Goal: Task Accomplishment & Management: Complete application form

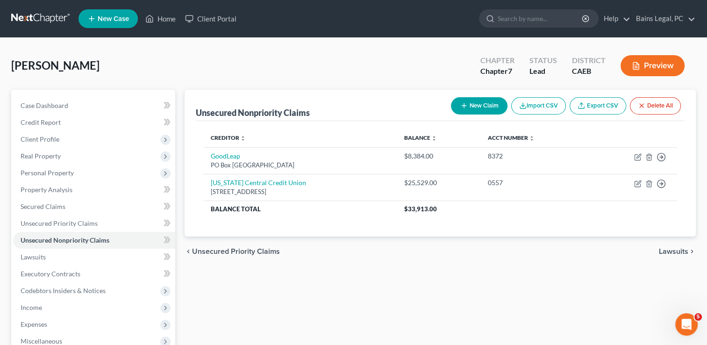
click at [310, 260] on div "chevron_left Unsecured Priority Claims Lawsuits chevron_right" at bounding box center [441, 252] width 512 height 30
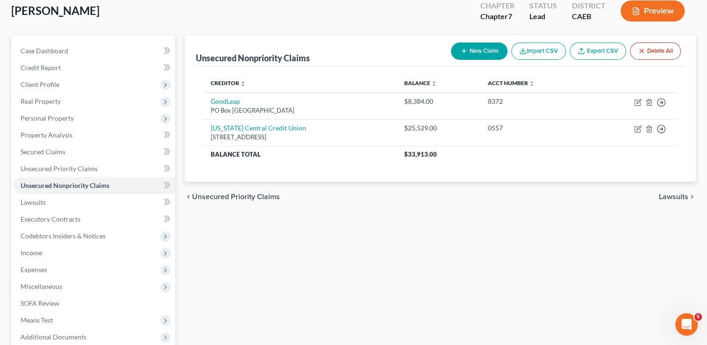
scroll to position [56, 0]
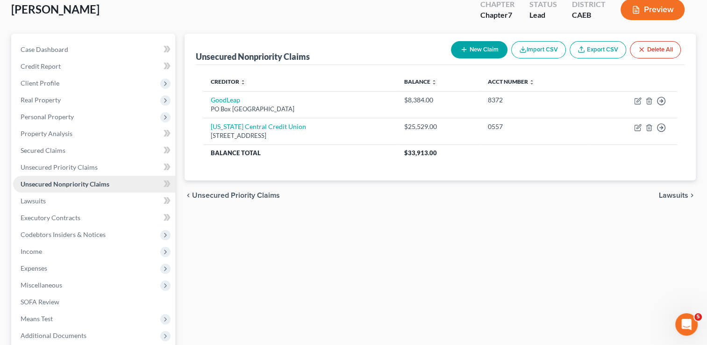
click at [95, 179] on link "Unsecured Nonpriority Claims" at bounding box center [94, 184] width 162 height 17
click at [49, 160] on link "Unsecured Priority Claims" at bounding box center [94, 167] width 162 height 17
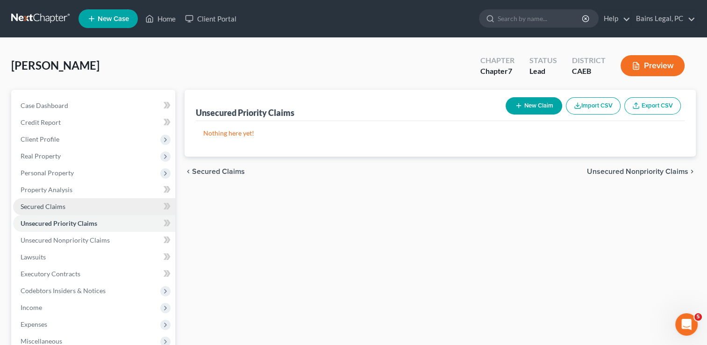
click at [54, 203] on span "Secured Claims" at bounding box center [43, 206] width 45 height 8
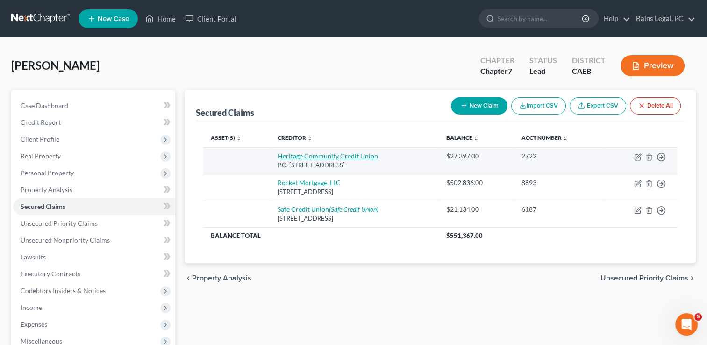
click at [345, 152] on link "Heritage Community Credit Union" at bounding box center [328, 156] width 101 height 8
select select "4"
select select "0"
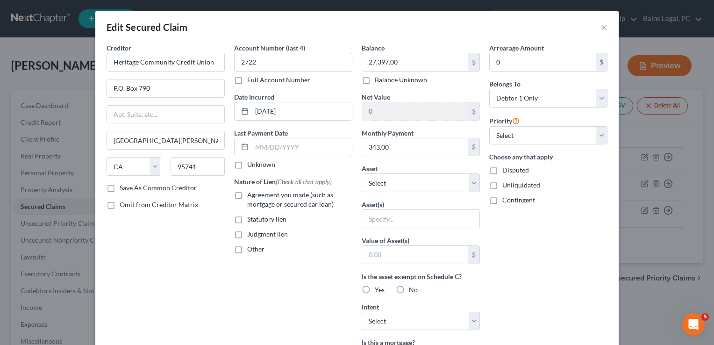
click at [604, 28] on div "Edit Secured Claim ×" at bounding box center [357, 27] width 524 height 32
click at [603, 29] on button "×" at bounding box center [604, 27] width 7 height 11
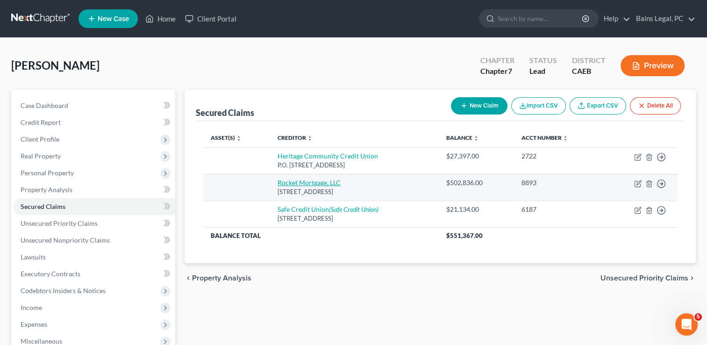
click at [322, 184] on link "Rocket Mortgage, LLC" at bounding box center [309, 183] width 63 height 8
select select "14"
select select "0"
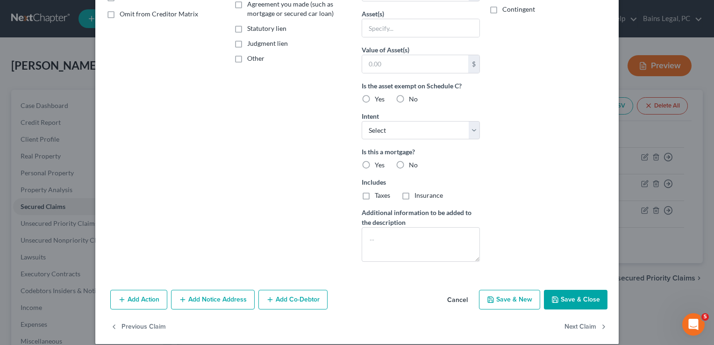
scroll to position [199, 0]
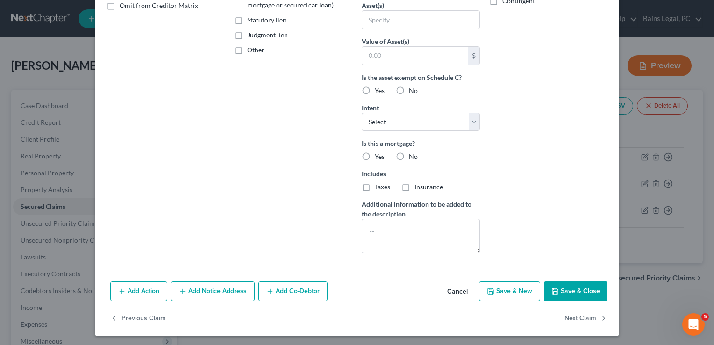
click at [230, 291] on button "Add Notice Address" at bounding box center [213, 291] width 84 height 20
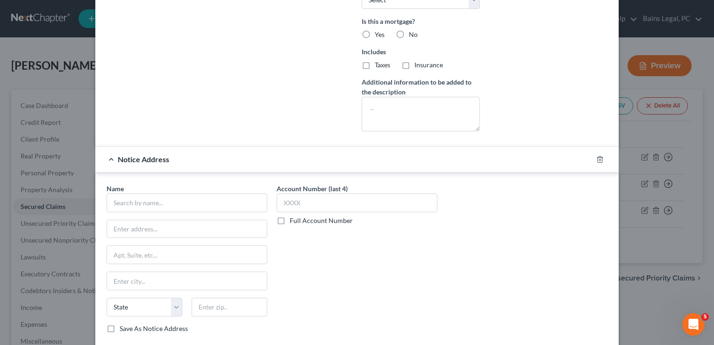
scroll to position [400, 0]
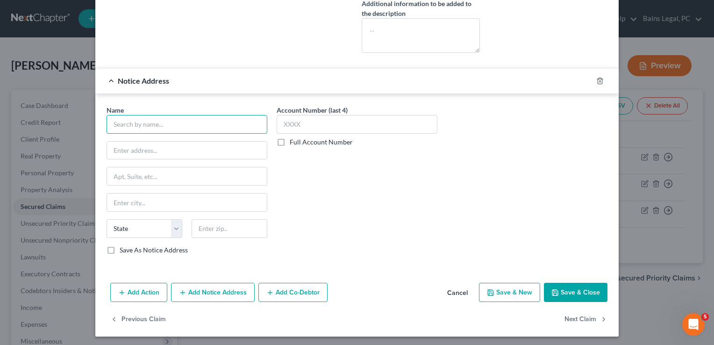
click at [186, 119] on input "text" at bounding box center [187, 124] width 161 height 19
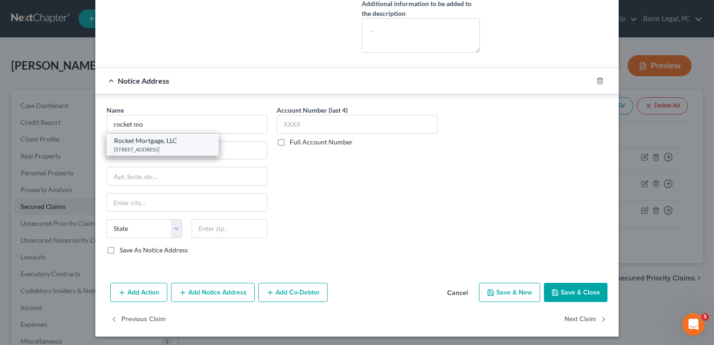
click at [132, 139] on div "Rocket Mortgage, LLC" at bounding box center [162, 140] width 97 height 9
type input "Rocket Mortgage, LLC"
type input "PO Box 6577"
type input "Carol Stream"
select select "14"
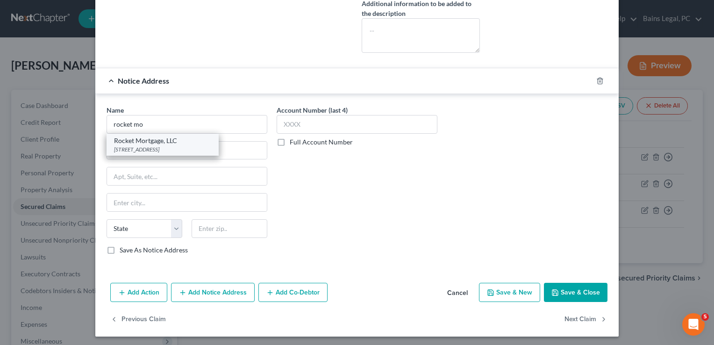
type input "60197"
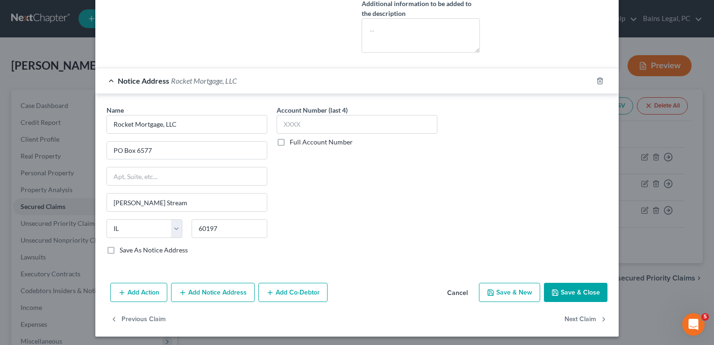
click at [595, 286] on button "Save & Close" at bounding box center [576, 293] width 64 height 20
select select
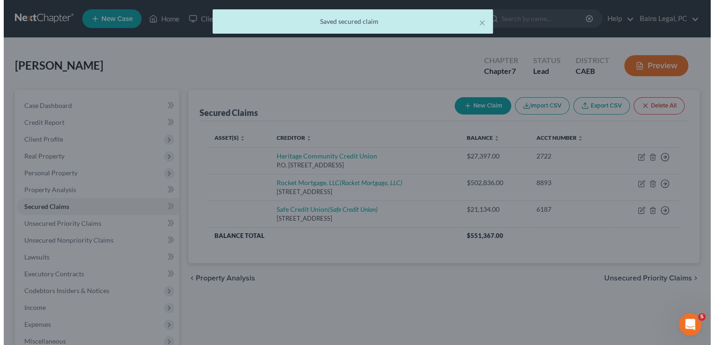
scroll to position [0, 0]
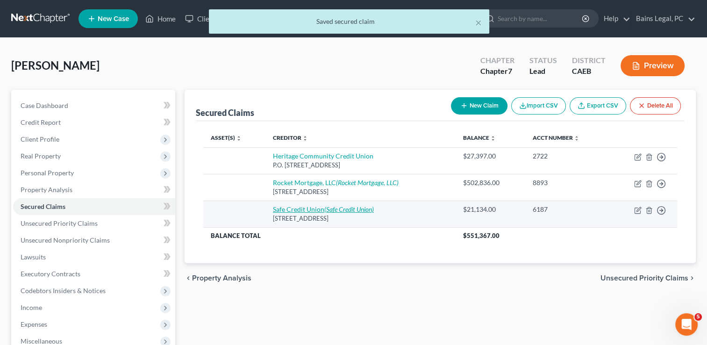
click at [327, 208] on icon "(Safe Credit Union)" at bounding box center [349, 209] width 50 height 8
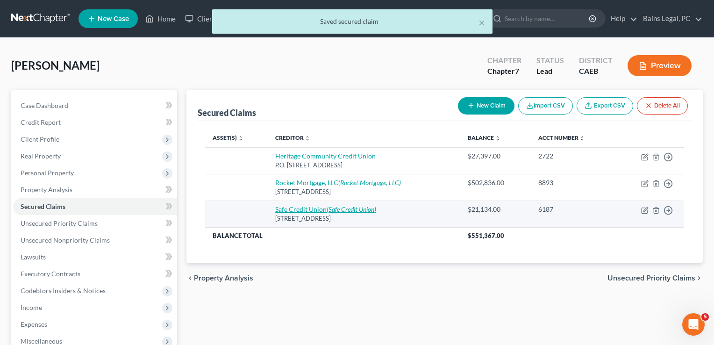
select select "4"
select select "0"
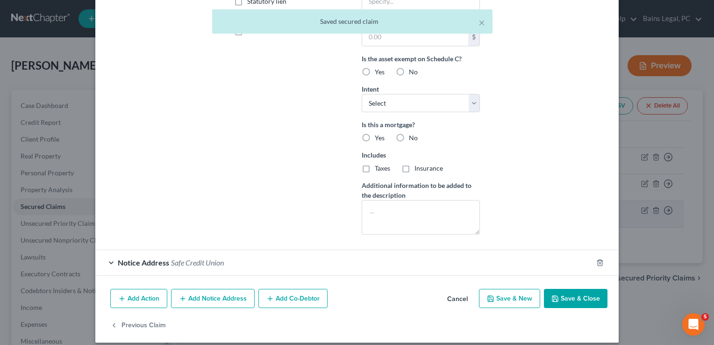
scroll to position [224, 0]
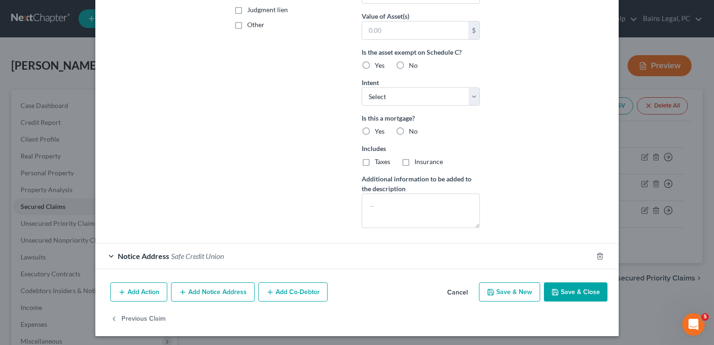
click at [303, 256] on div "Notice Address Safe Credit Union" at bounding box center [343, 256] width 497 height 25
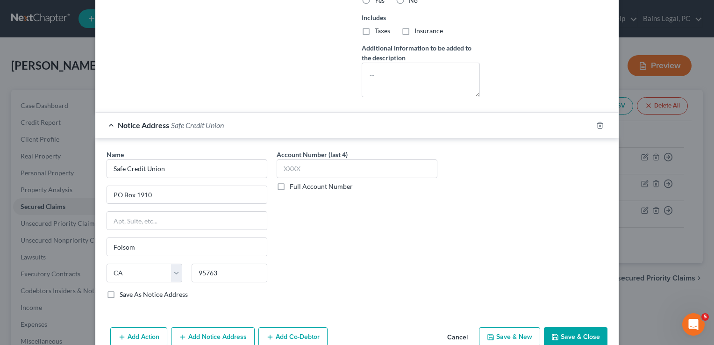
scroll to position [400, 0]
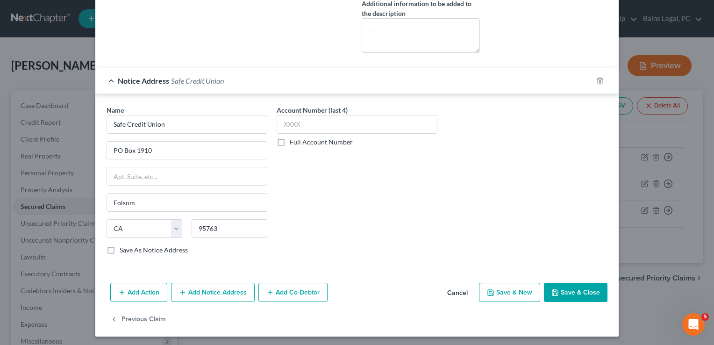
click at [580, 289] on button "Save & Close" at bounding box center [576, 293] width 64 height 20
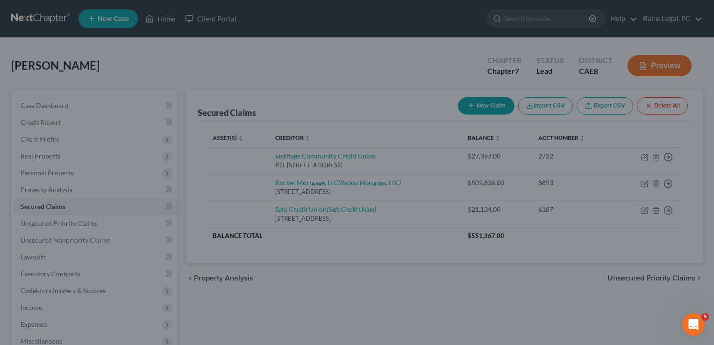
scroll to position [298, 0]
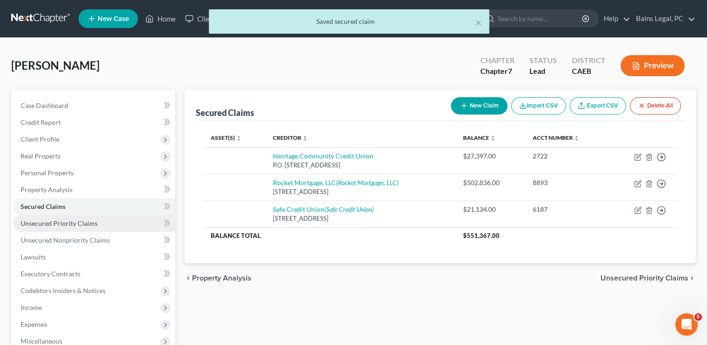
click at [57, 220] on span "Unsecured Priority Claims" at bounding box center [59, 223] width 77 height 8
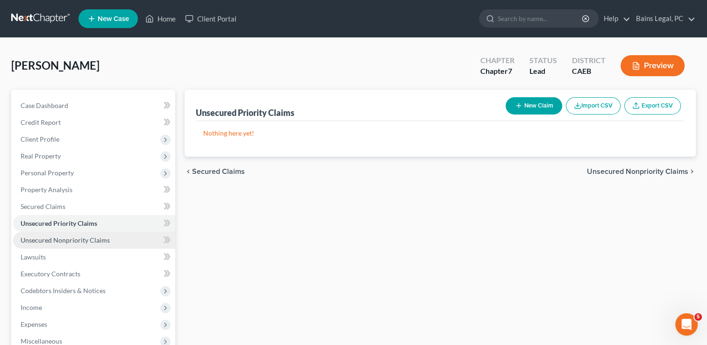
click at [81, 242] on span "Unsecured Nonpriority Claims" at bounding box center [65, 240] width 89 height 8
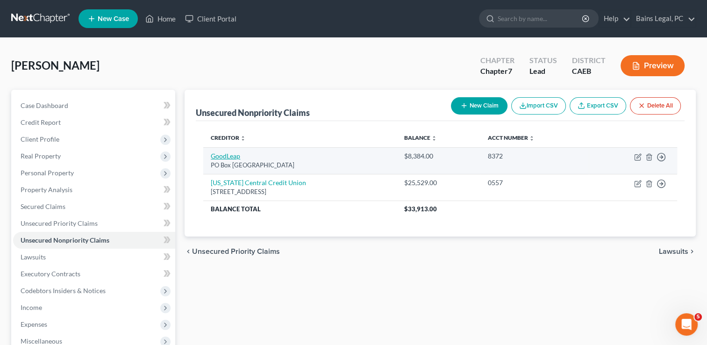
click at [222, 156] on link "GoodLeap" at bounding box center [225, 156] width 29 height 8
select select "45"
select select "0"
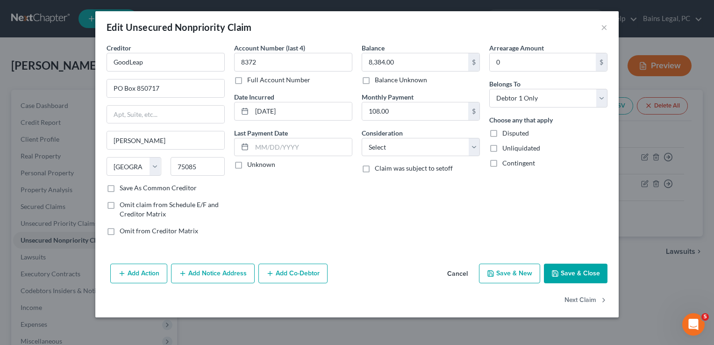
click at [223, 272] on button "Add Notice Address" at bounding box center [213, 274] width 84 height 20
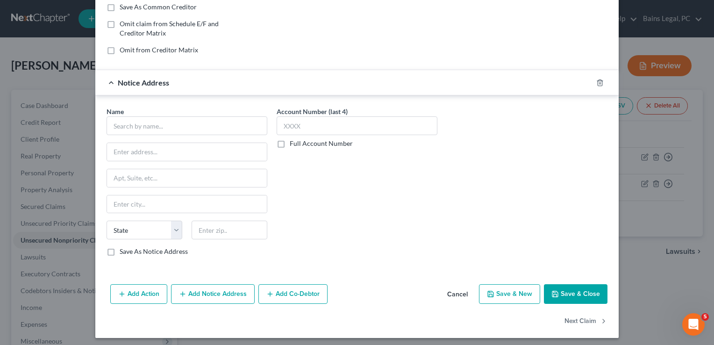
scroll to position [183, 0]
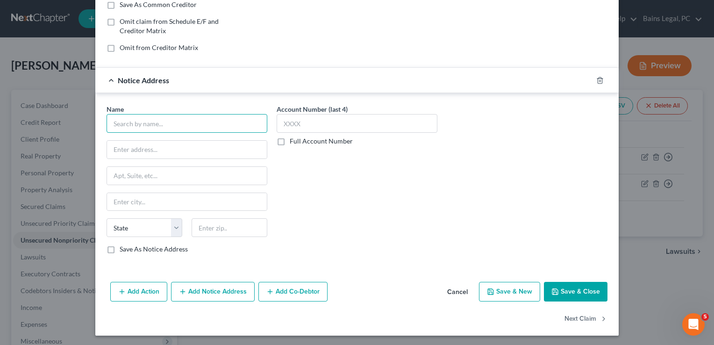
click at [140, 119] on input "text" at bounding box center [187, 123] width 161 height 19
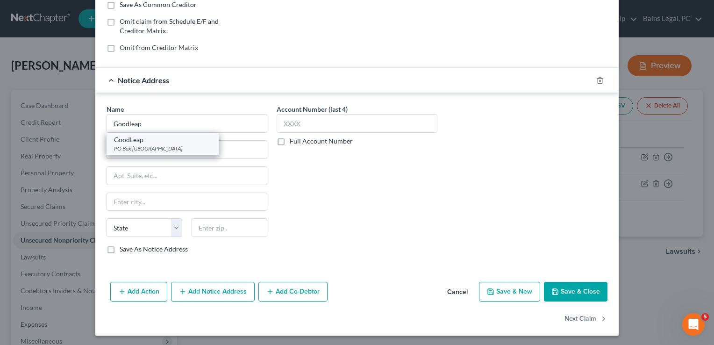
click at [149, 151] on div "PO Box 850717, Richardson, TX 75085" at bounding box center [162, 148] width 97 height 8
type input "GoodLeap"
type input "PO Box 850717"
type input "Richardson"
select select "45"
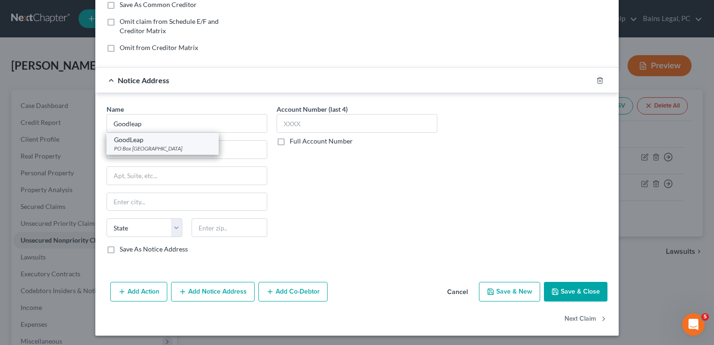
type input "75085"
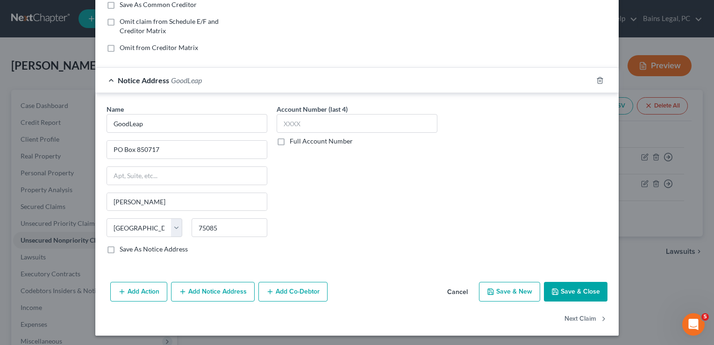
click at [488, 173] on div "Name * GoodLeap PO Box 850717 Richardson State AL AK AR AZ CA CO CT DE DC FL GA…" at bounding box center [357, 182] width 511 height 157
drag, startPoint x: 186, startPoint y: 142, endPoint x: -2, endPoint y: 174, distance: 190.6
click at [0, 174] on html "Home New Case Client Portal Bains Legal, PC pbains@norcalbkattorney.com My Acco…" at bounding box center [357, 248] width 714 height 497
type input "8781 Sierra College Blvd"
type input "Roseville"
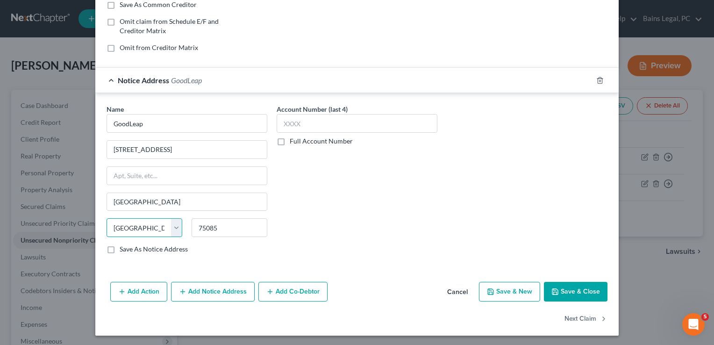
select select "4"
type input "95661"
click at [591, 286] on button "Save & Close" at bounding box center [576, 292] width 64 height 20
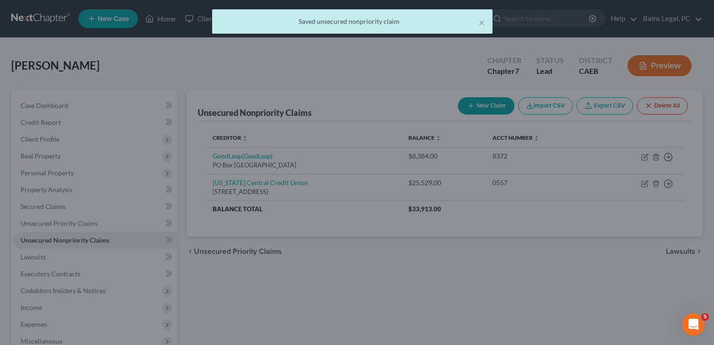
scroll to position [0, 0]
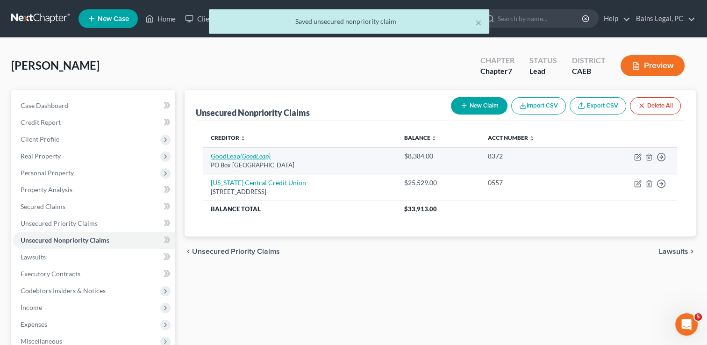
click at [249, 156] on icon "(GoodLeap)" at bounding box center [255, 156] width 30 height 8
select select "45"
select select "0"
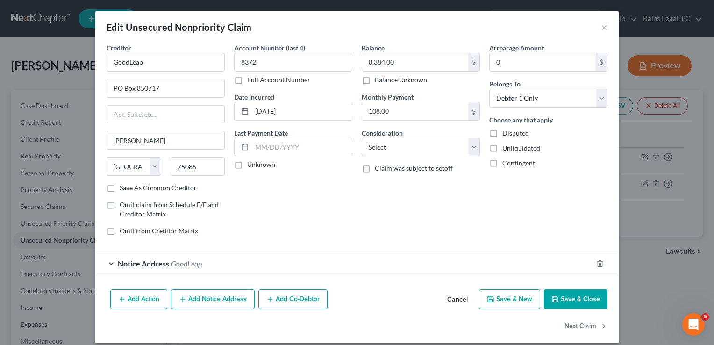
click at [214, 297] on button "Add Notice Address" at bounding box center [213, 299] width 84 height 20
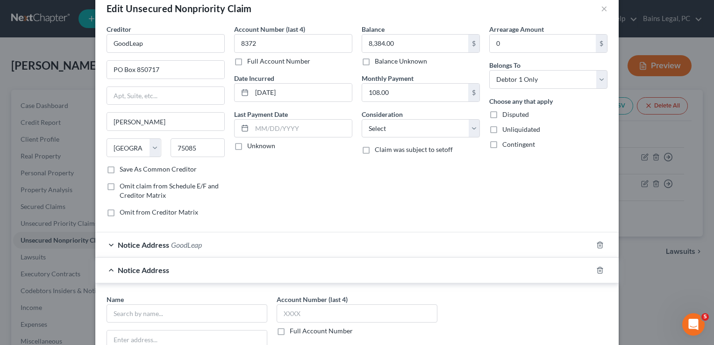
scroll to position [37, 0]
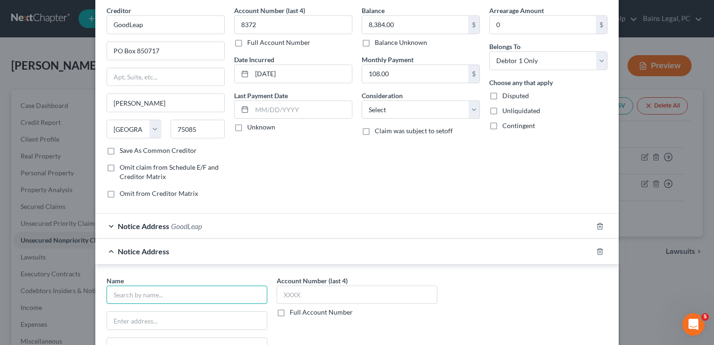
click at [197, 288] on input "text" at bounding box center [187, 295] width 161 height 19
type input "GoodLeap"
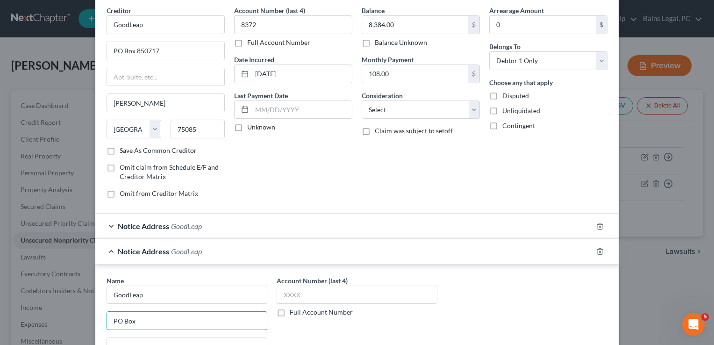
type input "PO Box"
click at [599, 252] on icon "button" at bounding box center [600, 251] width 4 height 6
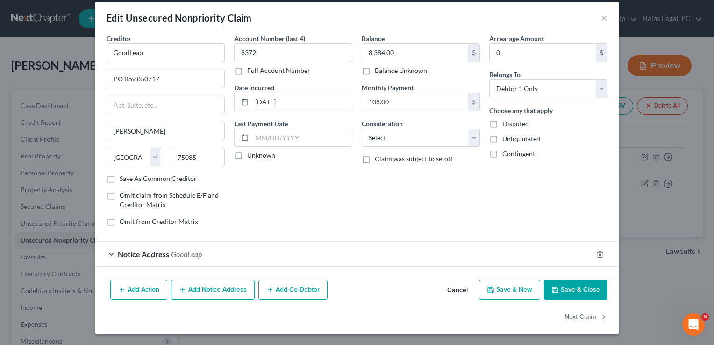
scroll to position [8, 0]
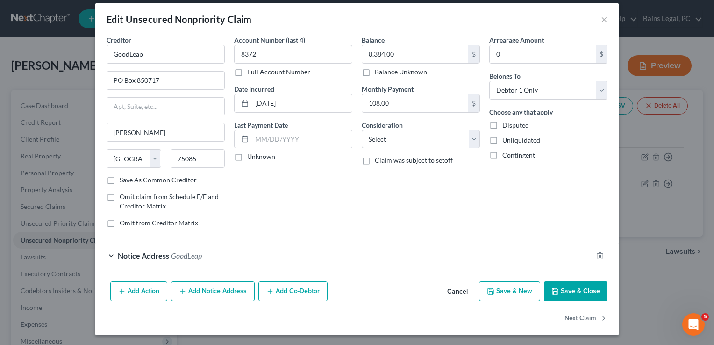
click at [561, 289] on button "Save & Close" at bounding box center [576, 291] width 64 height 20
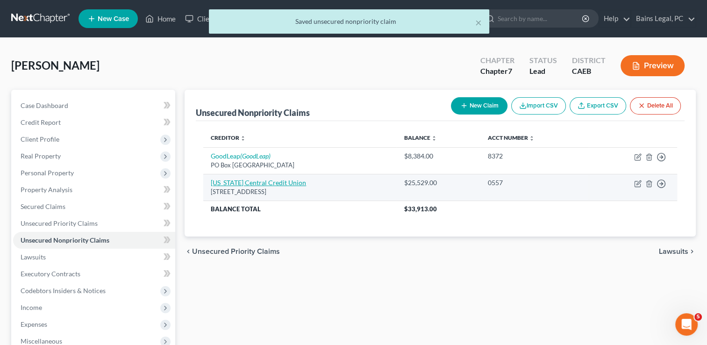
click at [254, 183] on link "Idaho Central Credit Union" at bounding box center [258, 183] width 95 height 8
select select "13"
select select "2"
select select "0"
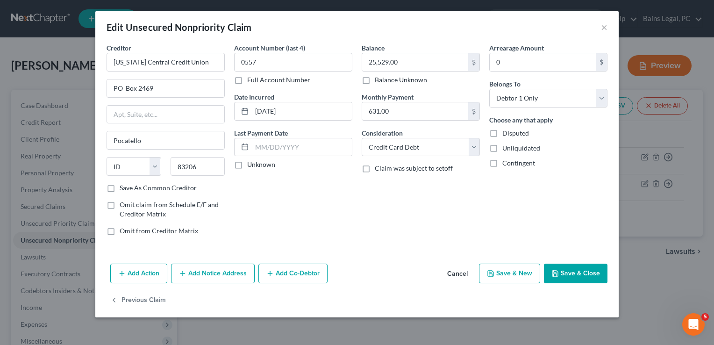
click at [203, 270] on button "Add Notice Address" at bounding box center [213, 274] width 84 height 20
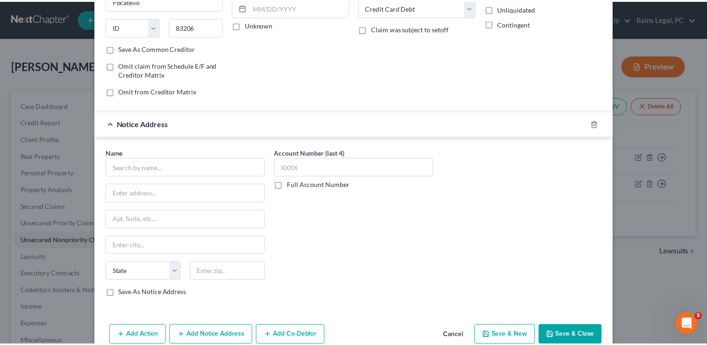
scroll to position [183, 0]
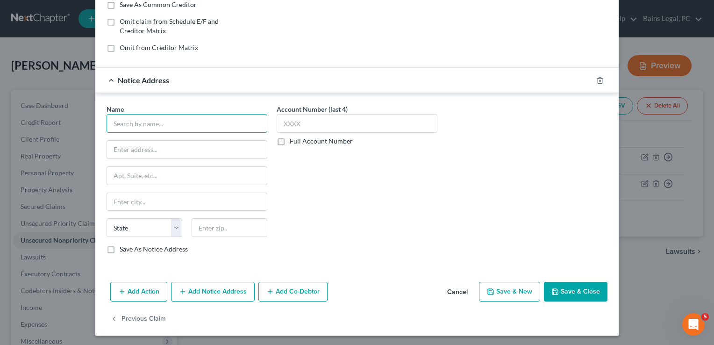
click at [200, 130] on input "text" at bounding box center [187, 123] width 161 height 19
type input "Idaho Central Credit Union"
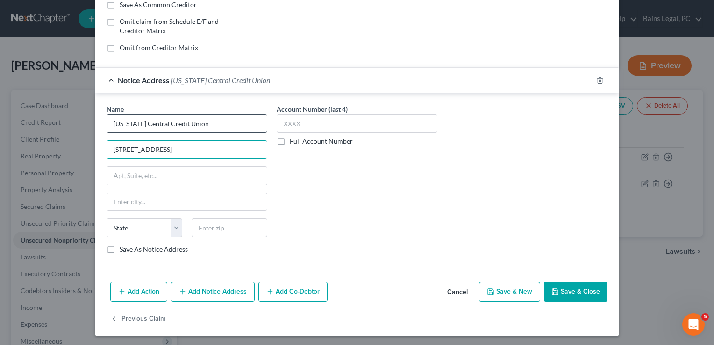
type input "401 W Front St Stee 100"
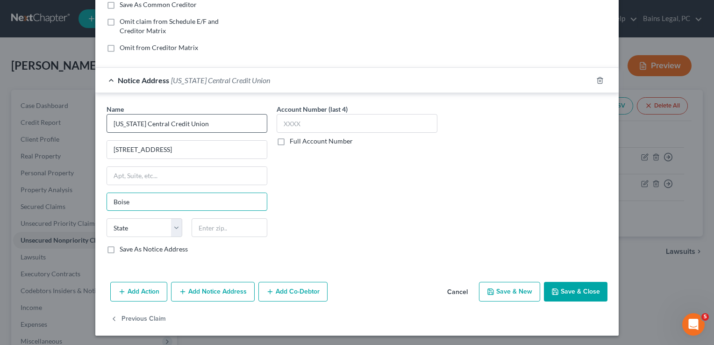
type input "Boise"
select select "13"
type input "83702"
click at [574, 289] on button "Save & Close" at bounding box center [576, 292] width 64 height 20
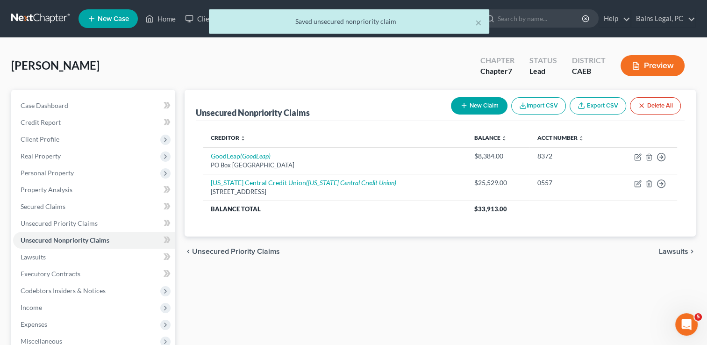
click at [350, 303] on div "Unsecured Nonpriority Claims New Claim Import CSV Export CSV Delete All Credito…" at bounding box center [440, 276] width 521 height 372
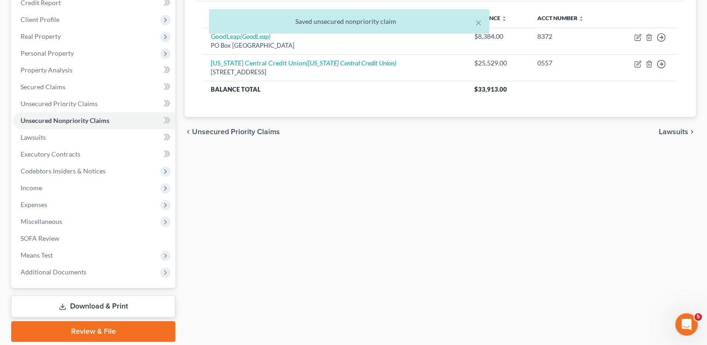
scroll to position [151, 0]
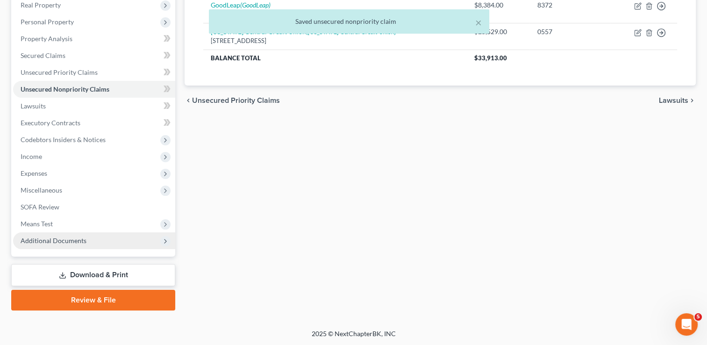
click at [65, 240] on span "Additional Documents" at bounding box center [54, 241] width 66 height 8
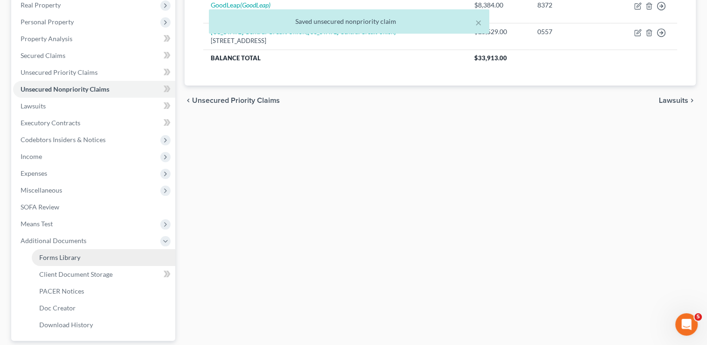
click at [64, 255] on span "Forms Library" at bounding box center [59, 257] width 41 height 8
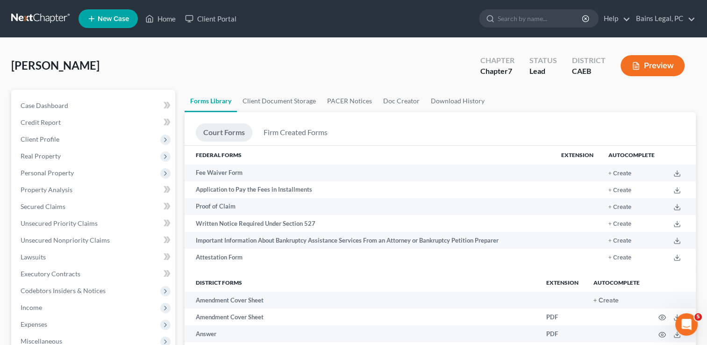
scroll to position [1463, 0]
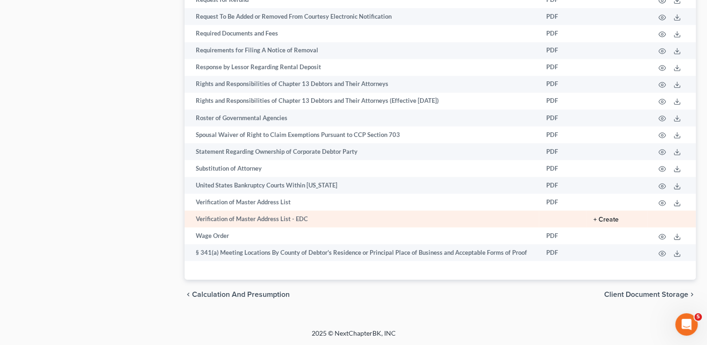
click at [608, 221] on button "+ Create" at bounding box center [606, 219] width 25 height 7
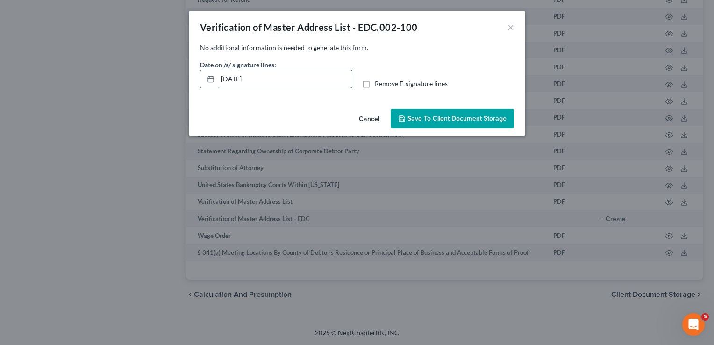
click at [266, 79] on input "09/15/2025" at bounding box center [285, 79] width 134 height 18
click at [266, 79] on input "text" at bounding box center [285, 79] width 134 height 18
click at [375, 87] on label "Remove E-signature lines" at bounding box center [411, 83] width 73 height 9
click at [379, 85] on input "Remove E-signature lines" at bounding box center [382, 82] width 6 height 6
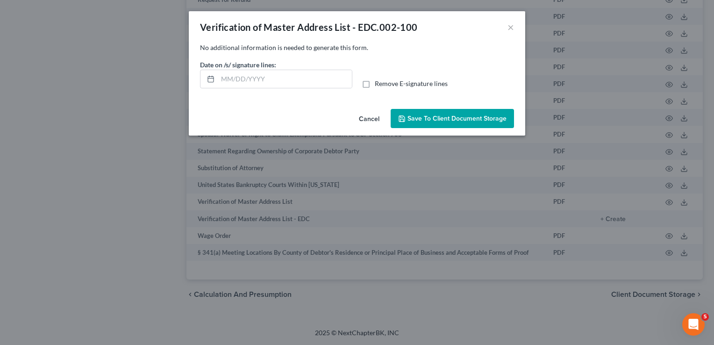
checkbox input "true"
click at [413, 121] on span "Save to Client Document Storage" at bounding box center [457, 119] width 99 height 8
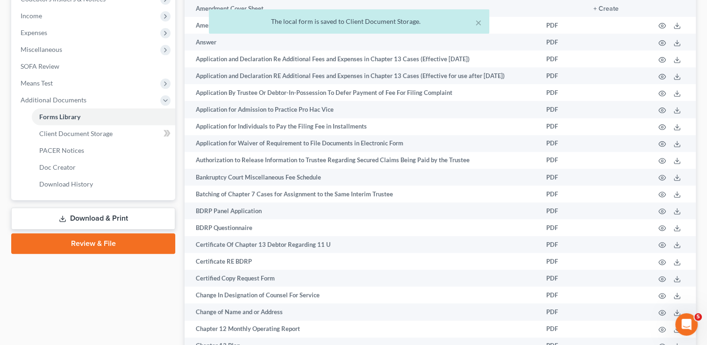
scroll to position [266, 0]
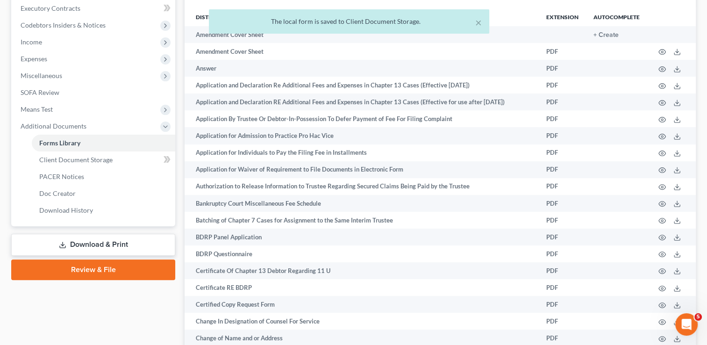
click at [97, 248] on link "Download & Print" at bounding box center [93, 245] width 164 height 22
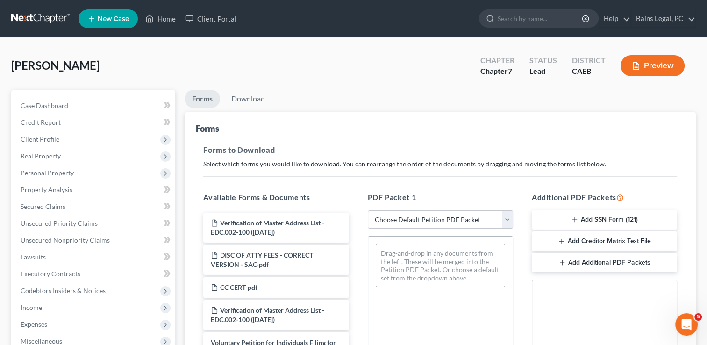
click at [395, 115] on div "Forms" at bounding box center [440, 124] width 489 height 25
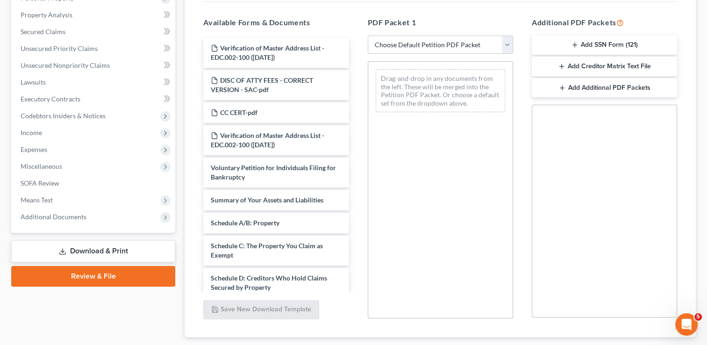
scroll to position [187, 0]
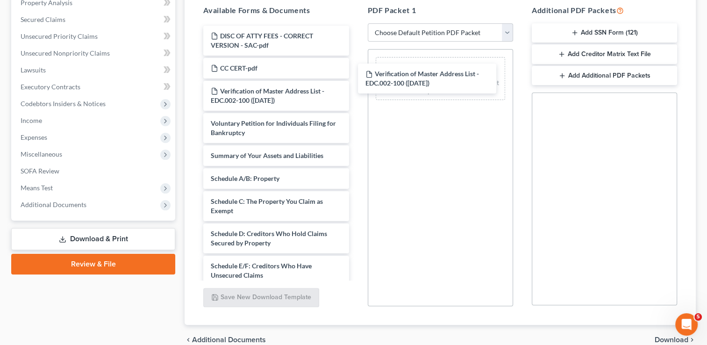
drag, startPoint x: 297, startPoint y: 32, endPoint x: 305, endPoint y: 30, distance: 8.2
click at [356, 71] on div "Verification of Master Address List - EDC.002-100 (09/15/2025) Verification of …" at bounding box center [276, 321] width 160 height 591
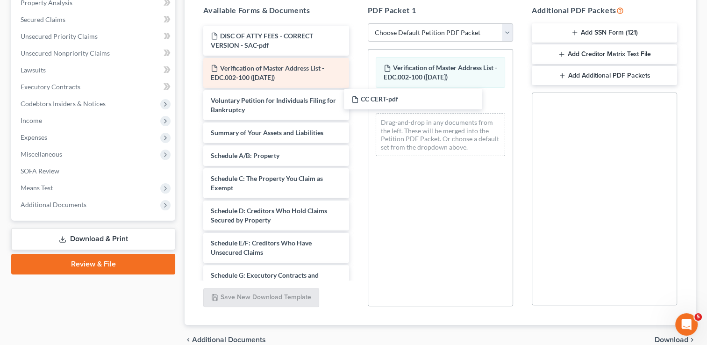
drag, startPoint x: 290, startPoint y: 70, endPoint x: 333, endPoint y: 84, distance: 45.2
click at [356, 102] on div "CC CERT-pdf DISC OF ATTY FEES - CORRECT VERSION - SAC-pdf CC CERT-pdf Verificat…" at bounding box center [276, 310] width 160 height 568
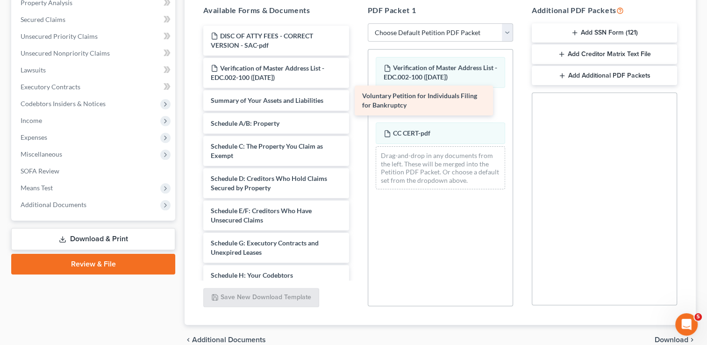
drag, startPoint x: 271, startPoint y: 104, endPoint x: 423, endPoint y: 100, distance: 151.5
click at [356, 100] on div "Voluntary Petition for Individuals Filing for Bankruptcy DISC OF ATTY FEES - CO…" at bounding box center [276, 294] width 160 height 536
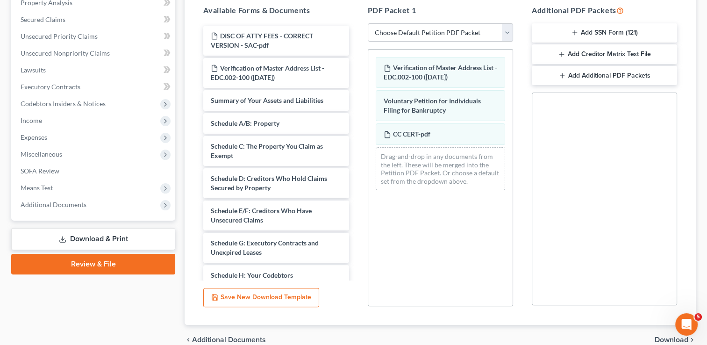
click at [559, 29] on button "Add SSN Form (121)" at bounding box center [604, 33] width 145 height 20
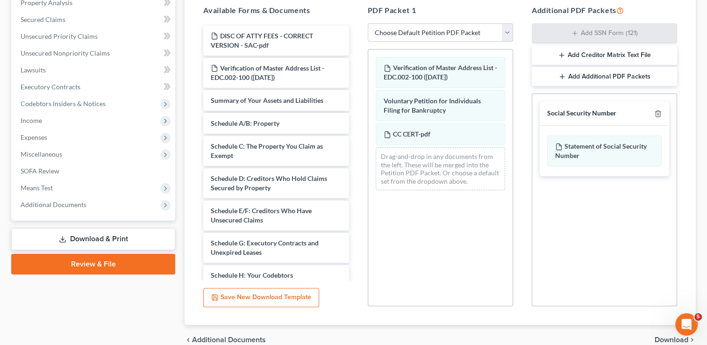
click at [565, 58] on icon "button" at bounding box center [561, 54] width 7 height 7
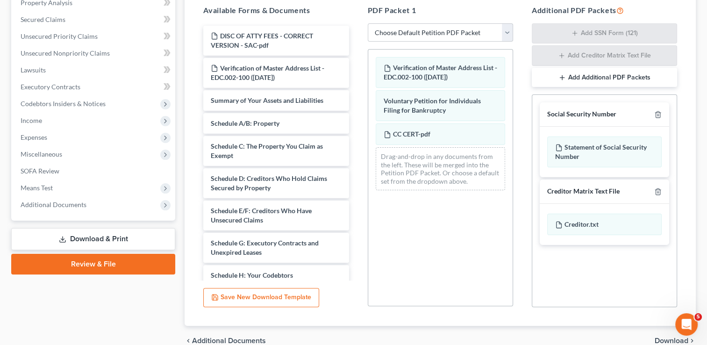
scroll to position [232, 0]
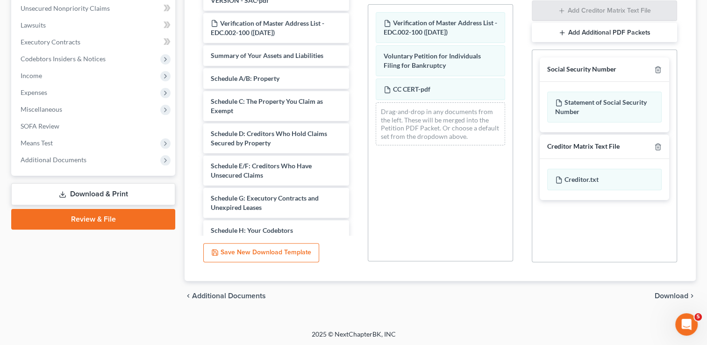
click at [674, 299] on span "Download" at bounding box center [672, 295] width 34 height 7
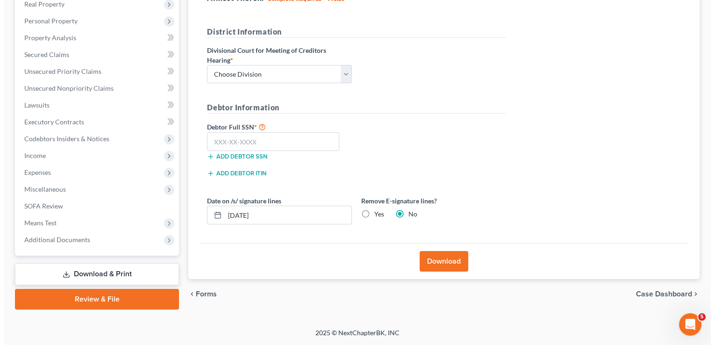
scroll to position [151, 0]
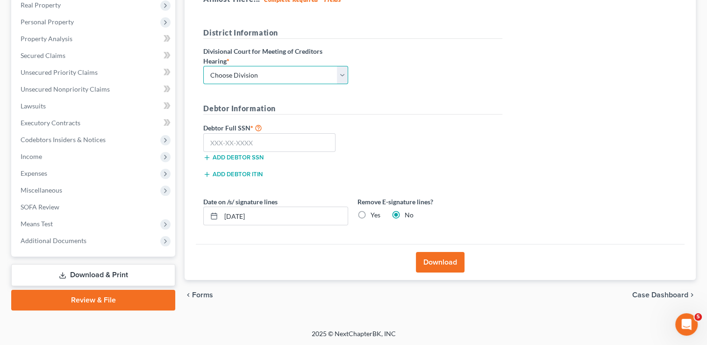
click at [228, 72] on select "Choose Division Fresno Modesto Sacramento" at bounding box center [275, 75] width 145 height 19
select select "2"
click at [203, 66] on select "Choose Division Fresno Modesto Sacramento" at bounding box center [275, 75] width 145 height 19
click at [250, 139] on input "text" at bounding box center [269, 142] width 132 height 19
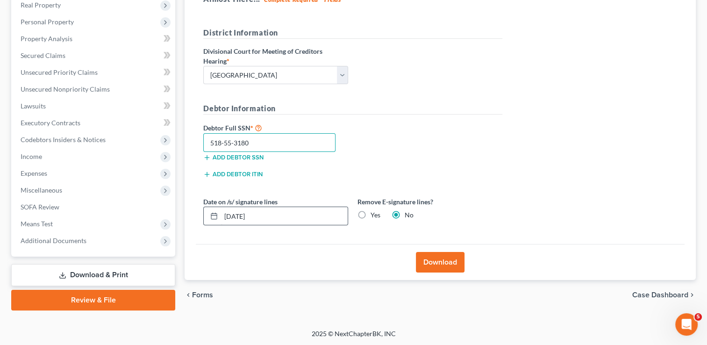
type input "518-55-3180"
click at [306, 215] on input "09/15/2025" at bounding box center [284, 216] width 127 height 18
click at [371, 210] on label "Yes" at bounding box center [376, 214] width 10 height 9
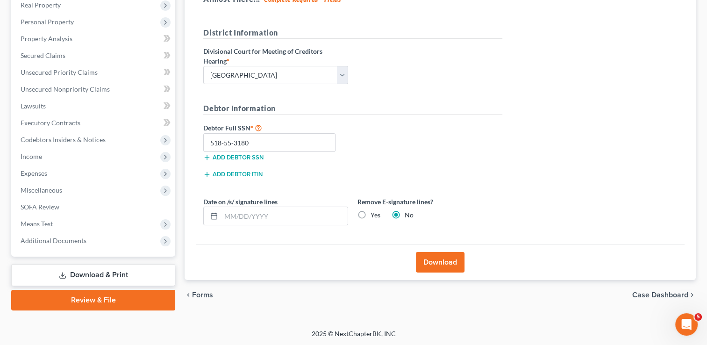
click at [375, 210] on input "Yes" at bounding box center [378, 213] width 6 height 6
radio input "true"
radio input "false"
click at [443, 255] on button "Download" at bounding box center [440, 262] width 49 height 21
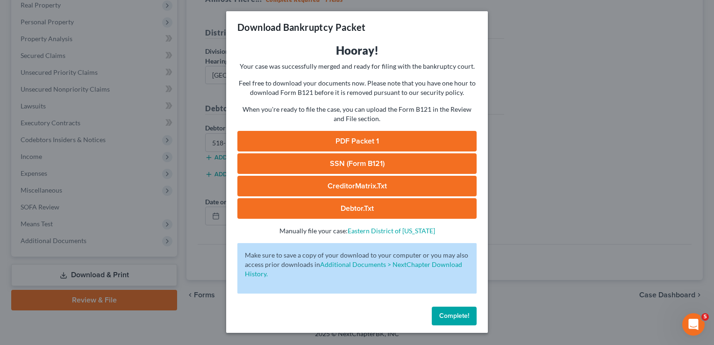
click at [398, 154] on link "SSN (Form B121)" at bounding box center [357, 163] width 239 height 21
click at [359, 139] on link "PDF Packet 1" at bounding box center [357, 141] width 239 height 21
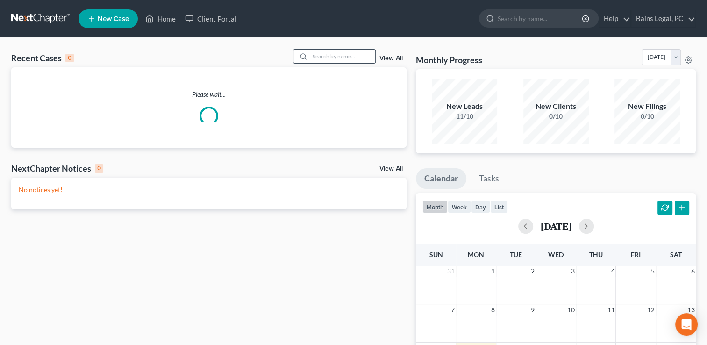
click at [333, 52] on input "search" at bounding box center [342, 57] width 65 height 14
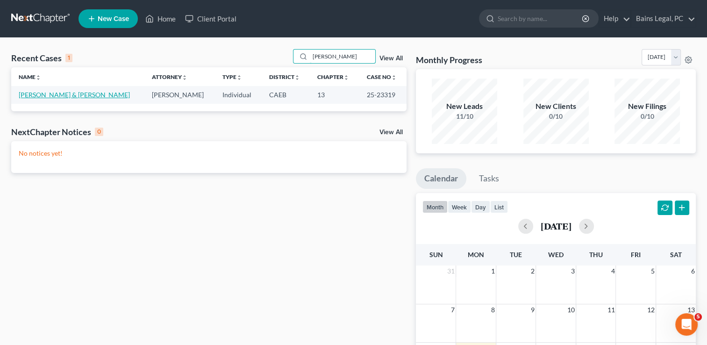
type input "[PERSON_NAME]"
click at [54, 98] on link "[PERSON_NAME] & [PERSON_NAME]" at bounding box center [74, 95] width 111 height 8
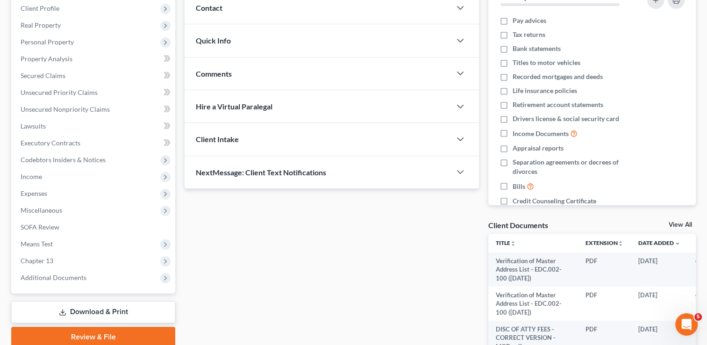
scroll to position [150, 0]
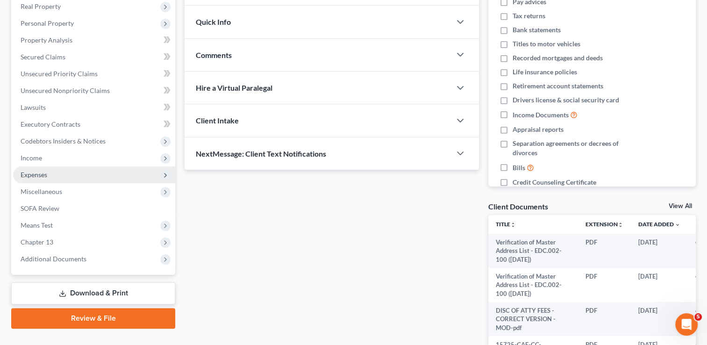
click at [47, 169] on span "Expenses" at bounding box center [94, 174] width 162 height 17
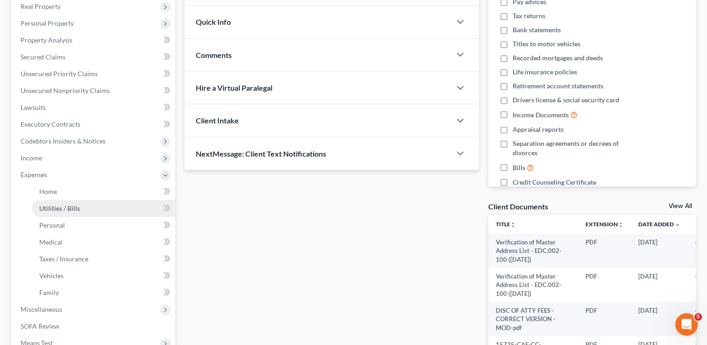
click at [55, 200] on link "Utilities / Bills" at bounding box center [104, 208] width 144 height 17
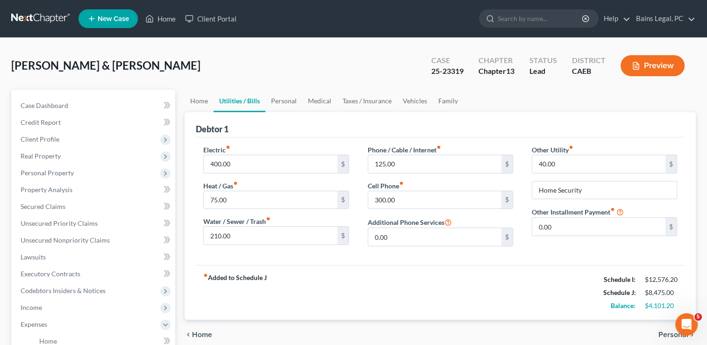
click at [224, 68] on div "[PERSON_NAME] & [PERSON_NAME] Upgraded Case 25-23319 Chapter Chapter 13 Status …" at bounding box center [353, 69] width 685 height 41
click at [448, 101] on link "Family" at bounding box center [448, 101] width 31 height 22
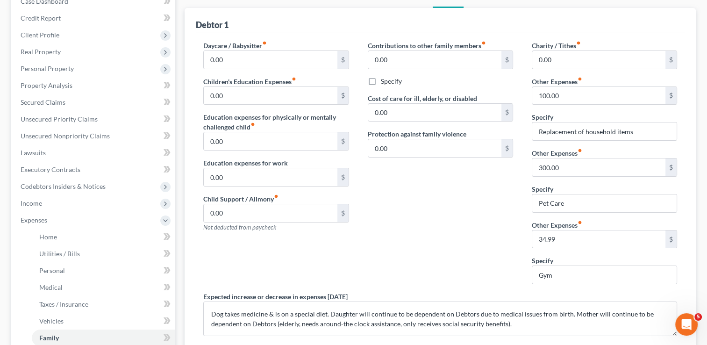
scroll to position [112, 0]
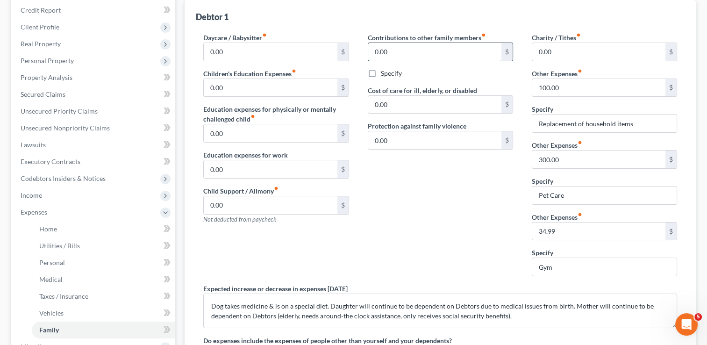
click at [387, 49] on input "0.00" at bounding box center [434, 52] width 133 height 18
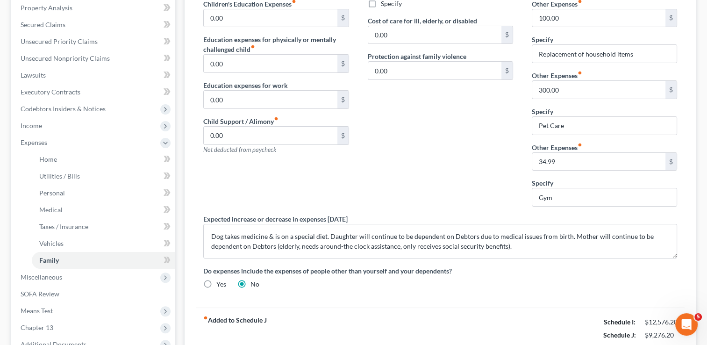
scroll to position [196, 0]
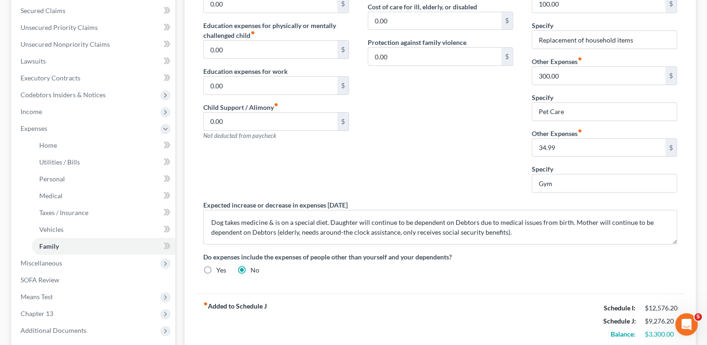
click at [443, 150] on div "Contributions to other family members fiber_manual_record 801.20 $ Specify Cost…" at bounding box center [441, 74] width 164 height 251
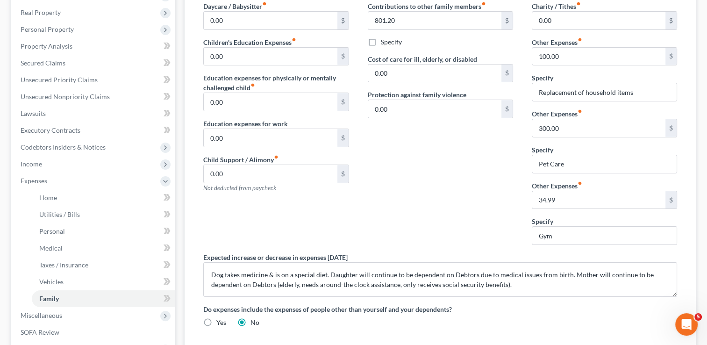
scroll to position [121, 0]
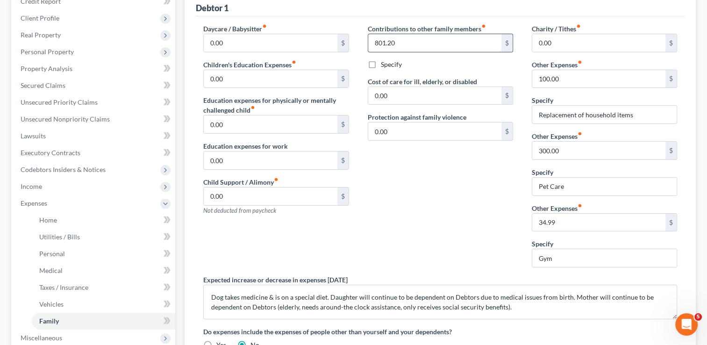
click at [377, 42] on input "801.20" at bounding box center [434, 43] width 133 height 18
type input "701.20"
click at [446, 203] on div "Contributions to other family members fiber_manual_record 701.20 $ Specify Cost…" at bounding box center [441, 149] width 164 height 251
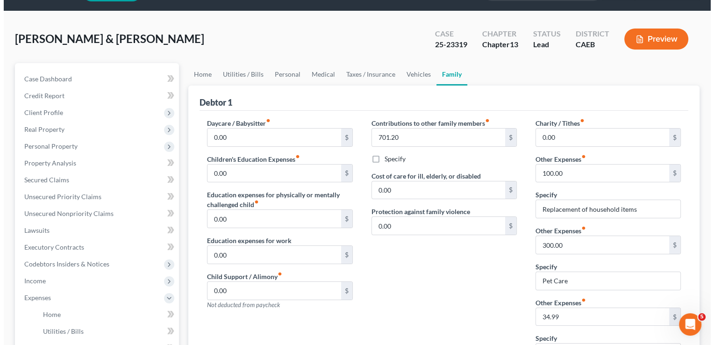
scroll to position [28, 0]
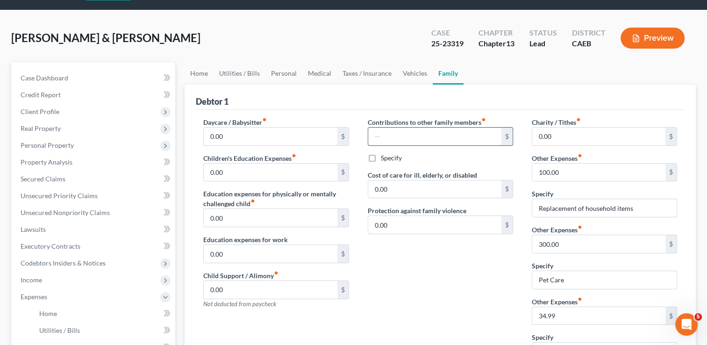
type input "701.20"
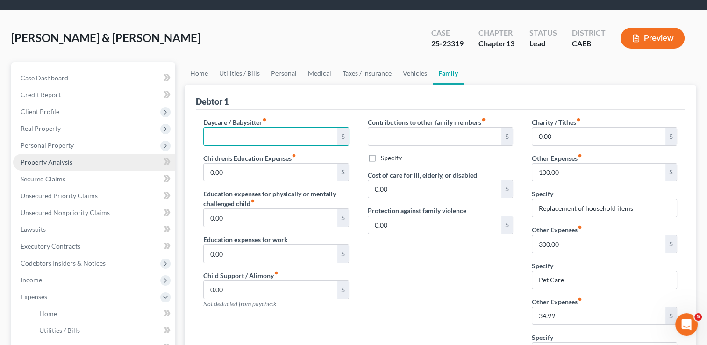
click at [73, 163] on link "Property Analysis" at bounding box center [94, 162] width 162 height 17
